Goal: Task Accomplishment & Management: Use online tool/utility

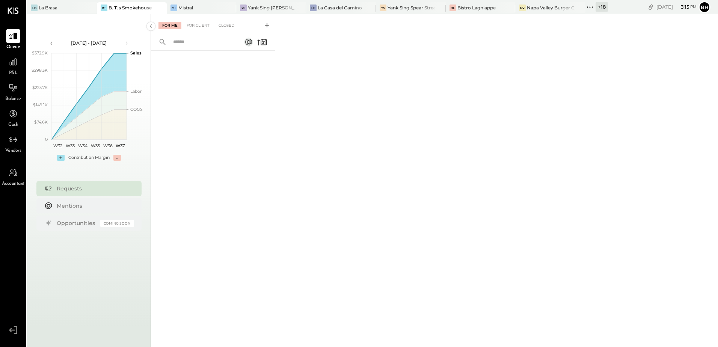
click at [210, 47] on input "text" at bounding box center [203, 42] width 68 height 12
type input "***"
click at [203, 23] on div "For Client" at bounding box center [198, 26] width 30 height 8
click at [222, 27] on div "Closed" at bounding box center [226, 26] width 23 height 8
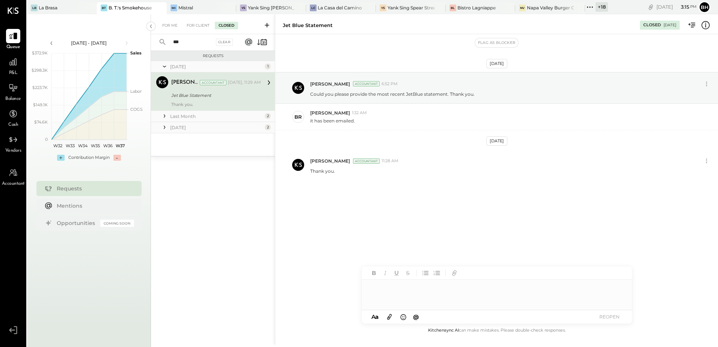
click at [172, 116] on div "Last Month" at bounding box center [216, 116] width 93 height 6
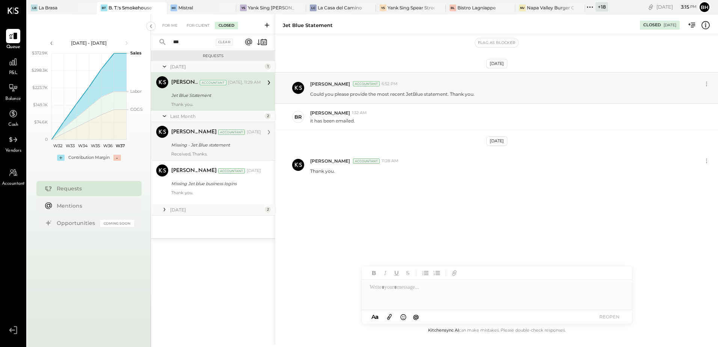
click at [203, 147] on div "Missing - Jet Blue statement" at bounding box center [215, 145] width 88 height 8
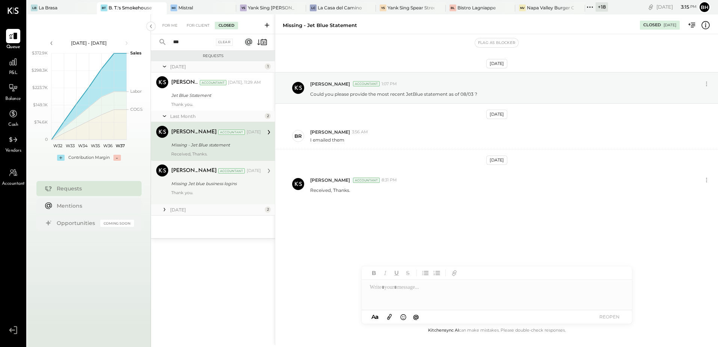
click at [204, 181] on div "Missing Jet blue business logins" at bounding box center [215, 184] width 88 height 8
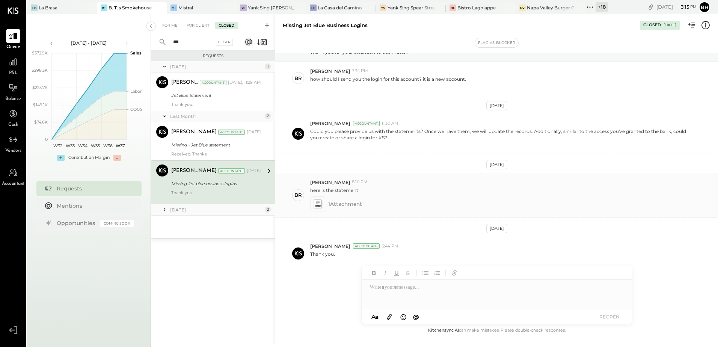
click at [318, 203] on icon at bounding box center [318, 203] width 8 height 9
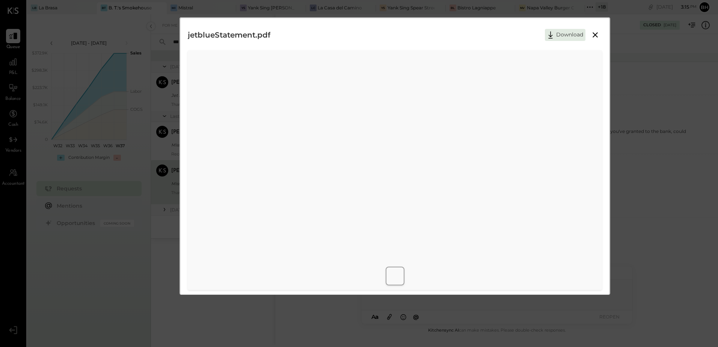
click at [593, 36] on icon at bounding box center [595, 34] width 9 height 9
